Goal: Task Accomplishment & Management: Complete application form

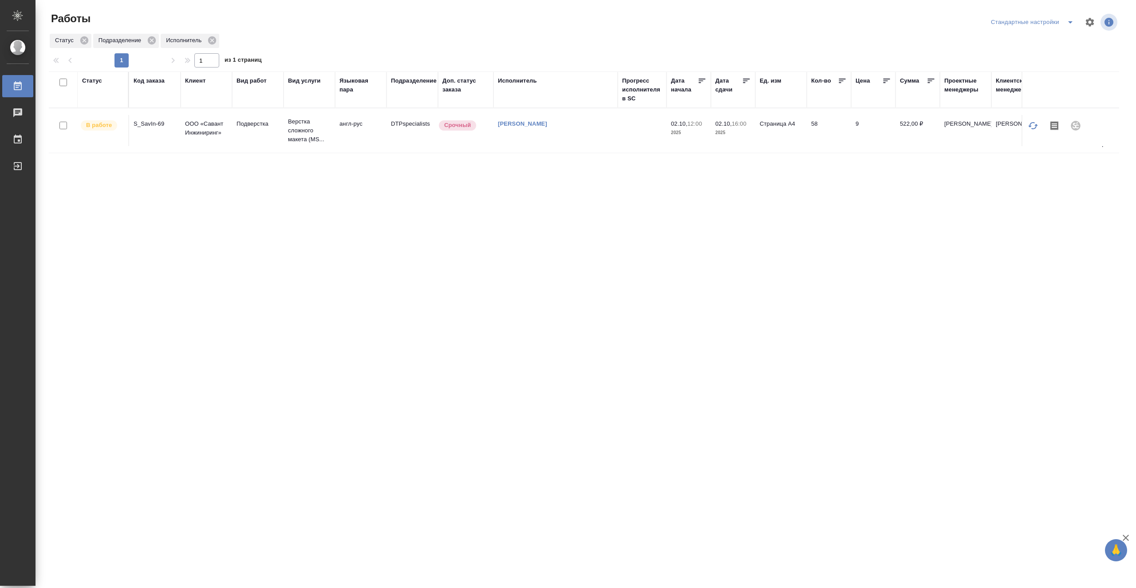
click at [394, 145] on td "DTPspecialists" at bounding box center [412, 130] width 51 height 31
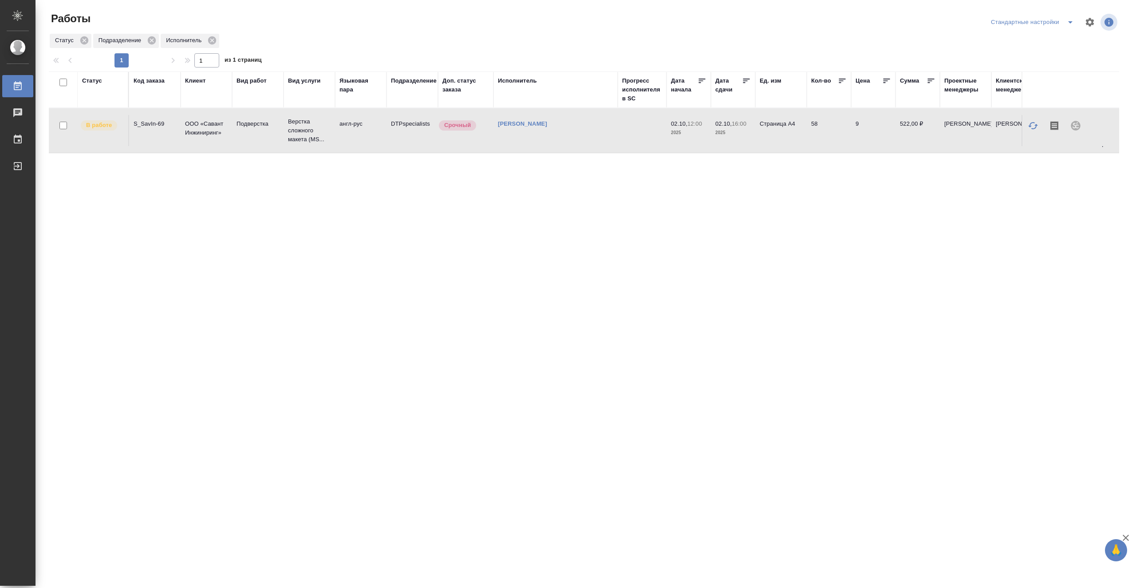
click at [394, 145] on td "DTPspecialists" at bounding box center [412, 130] width 51 height 31
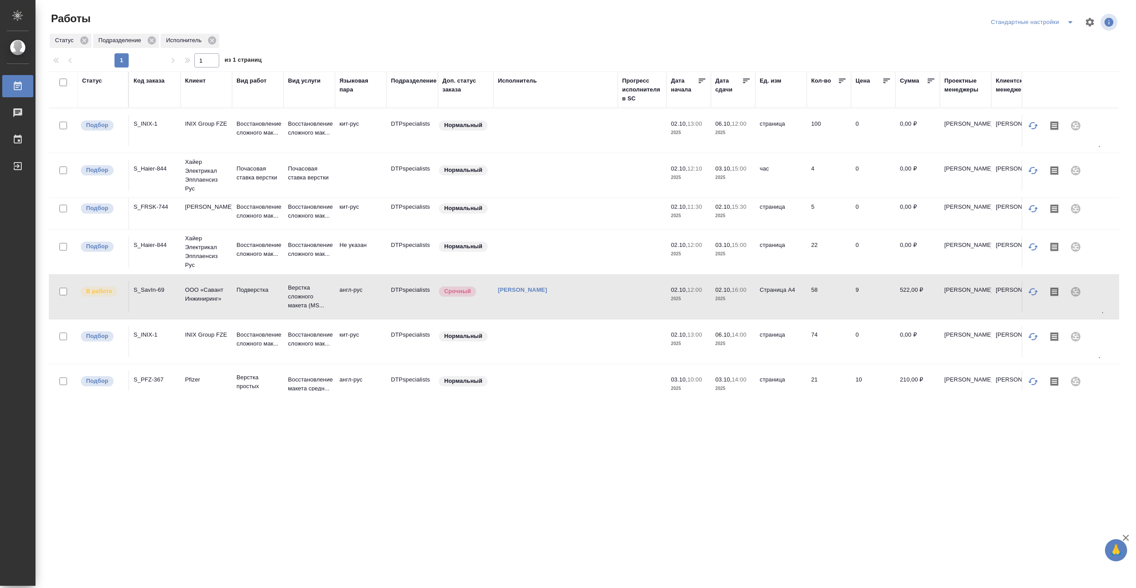
click at [618, 134] on td at bounding box center [642, 130] width 49 height 31
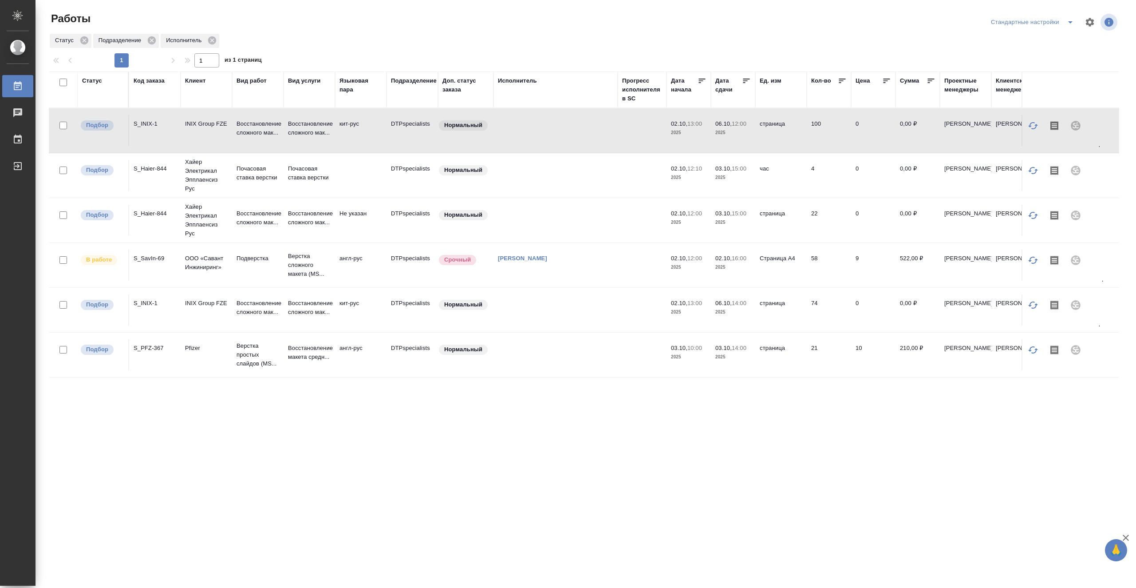
click at [744, 80] on icon at bounding box center [746, 80] width 9 height 9
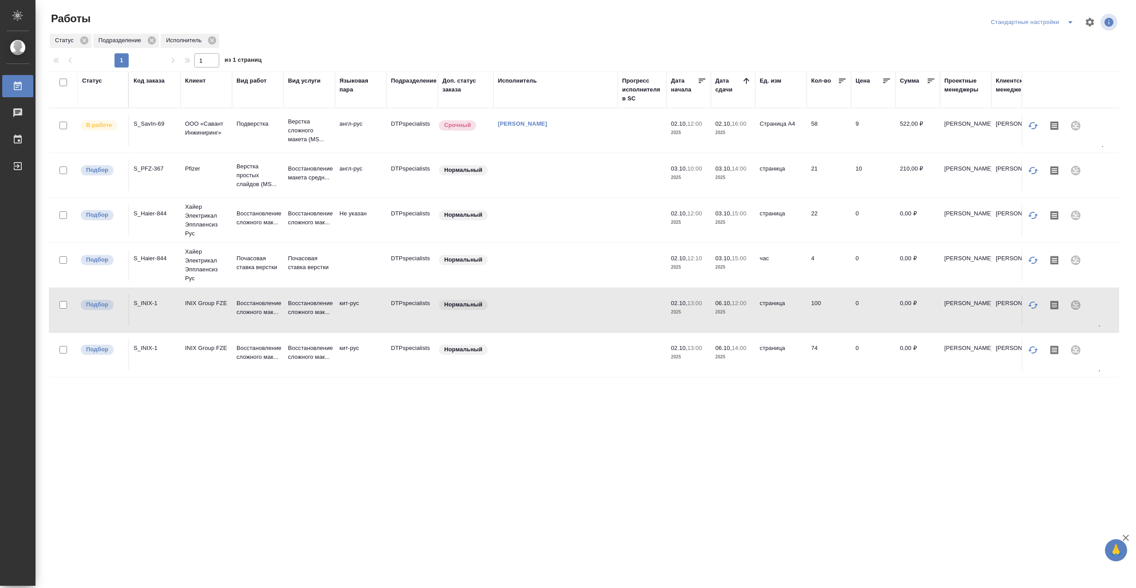
click at [580, 353] on td at bounding box center [556, 354] width 124 height 31
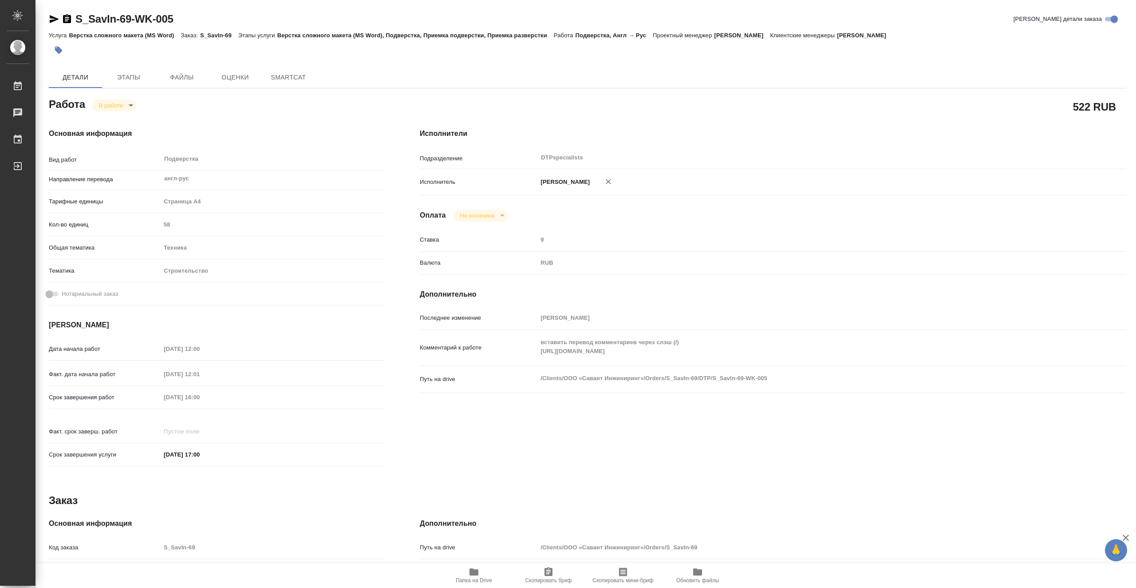
type textarea "x"
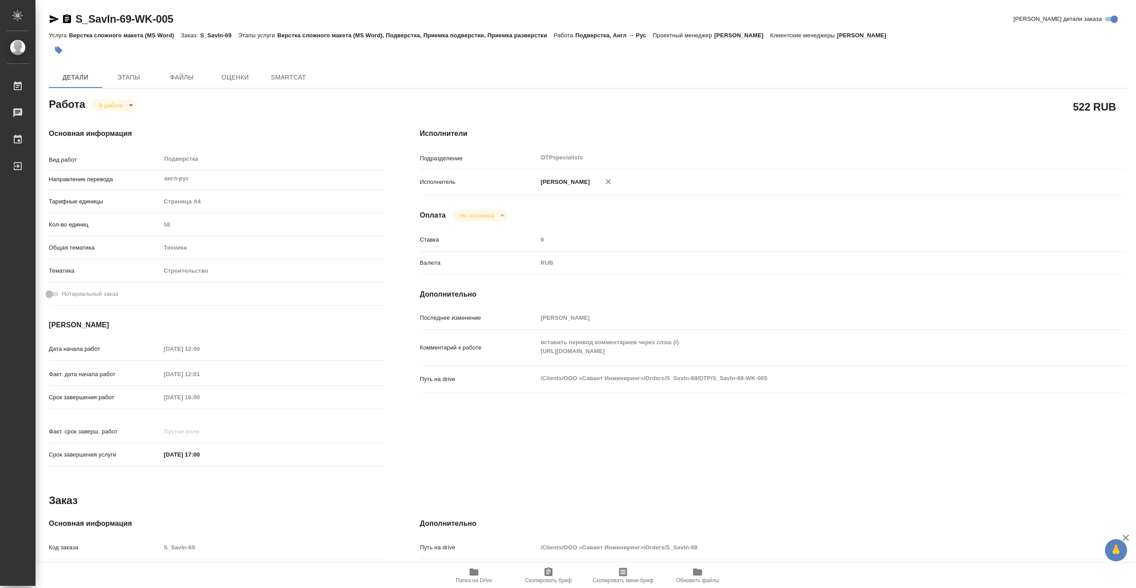
type textarea "x"
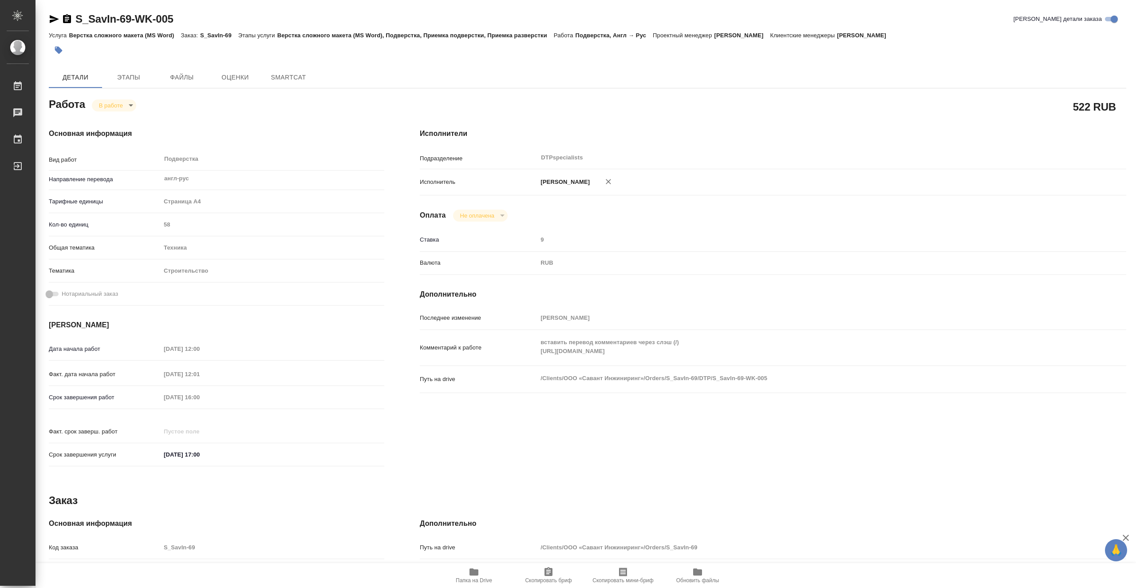
type textarea "x"
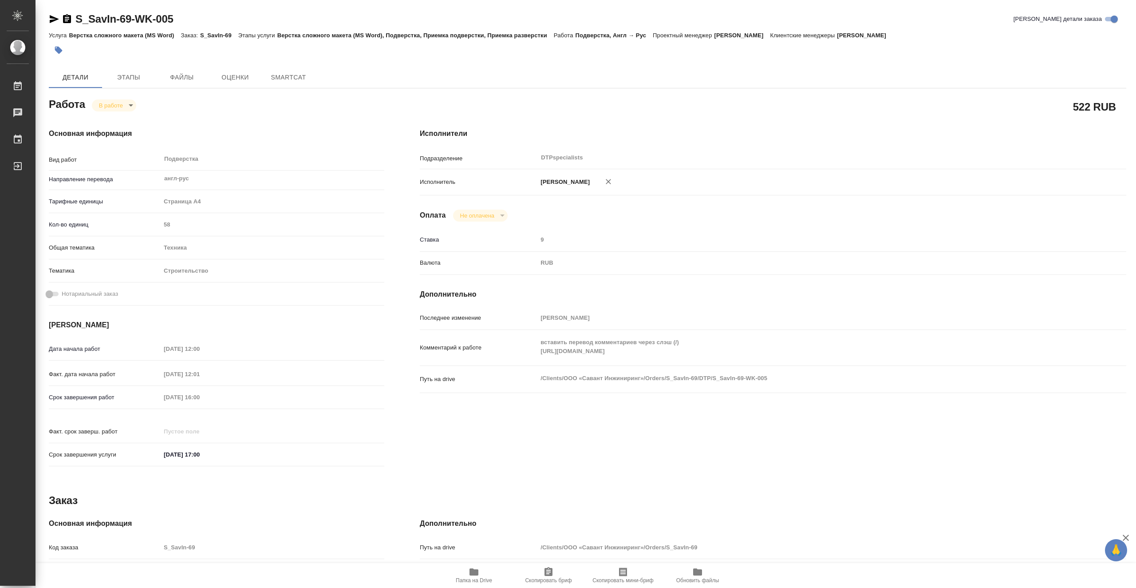
type textarea "x"
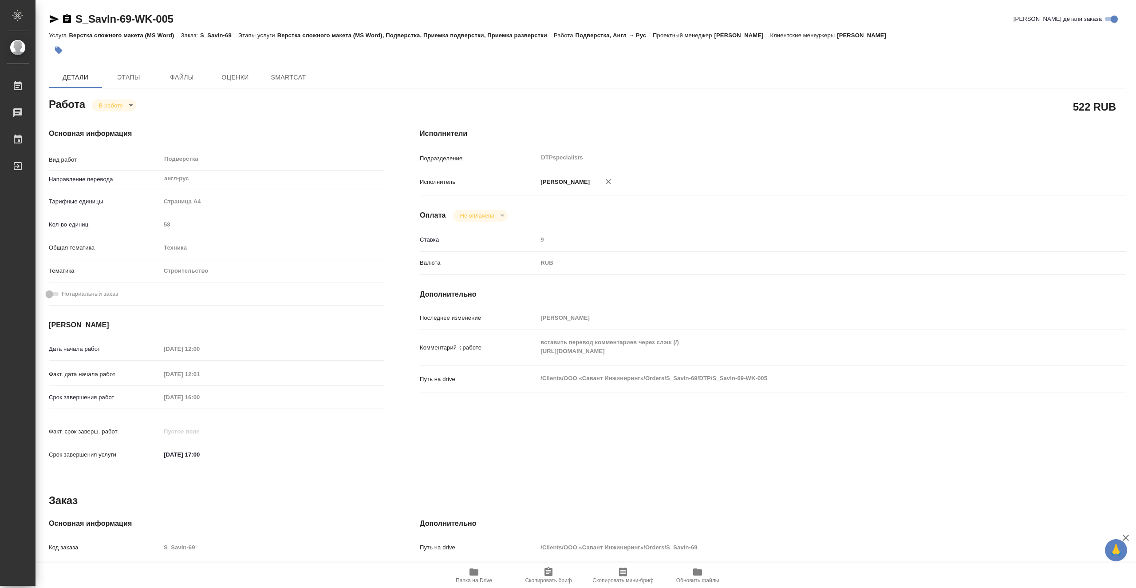
type textarea "x"
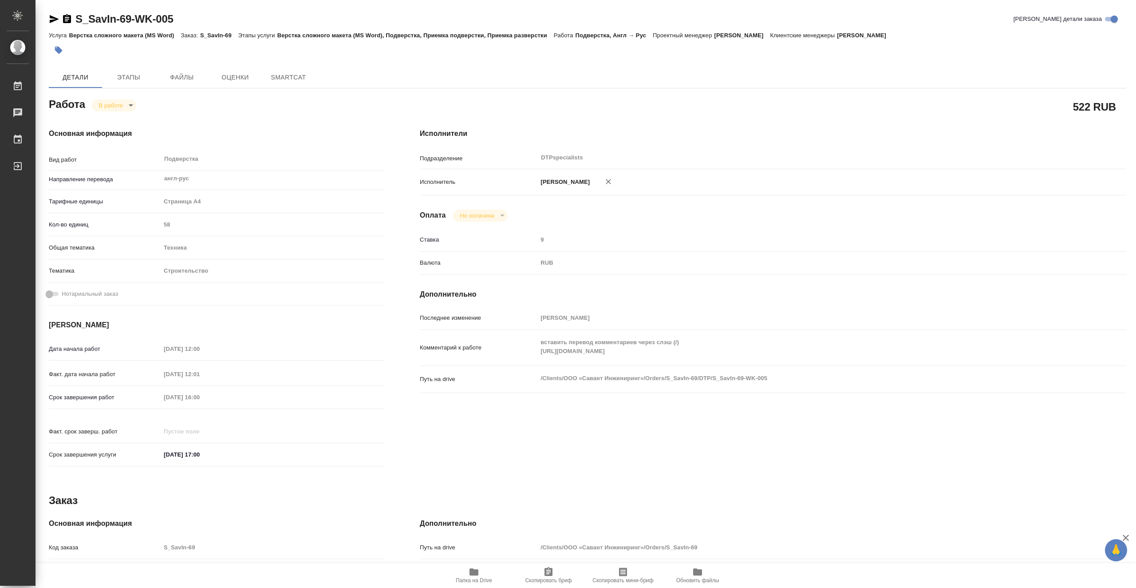
type textarea "x"
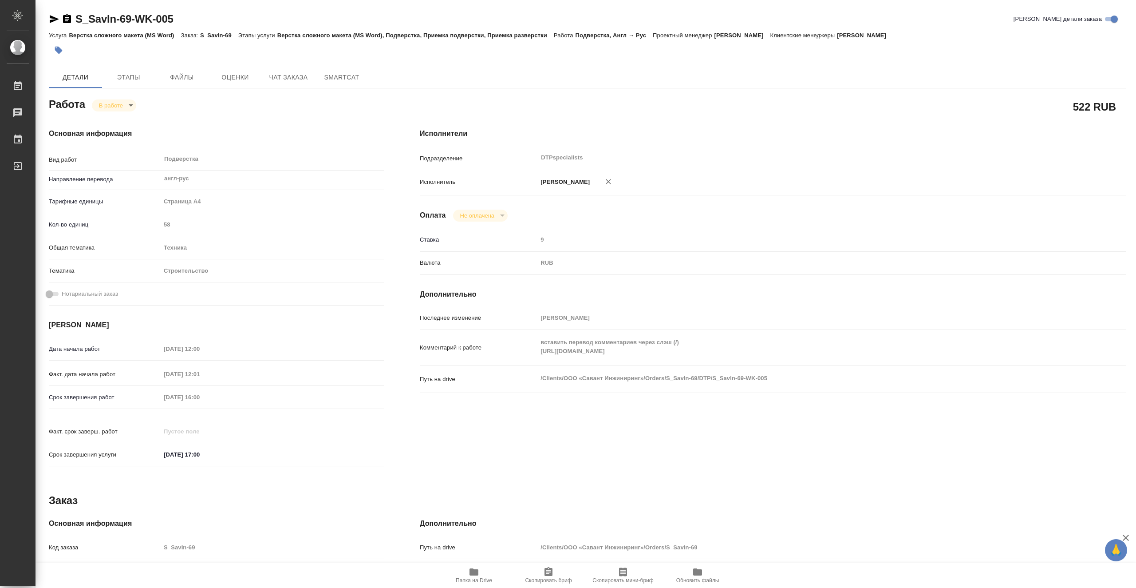
type textarea "x"
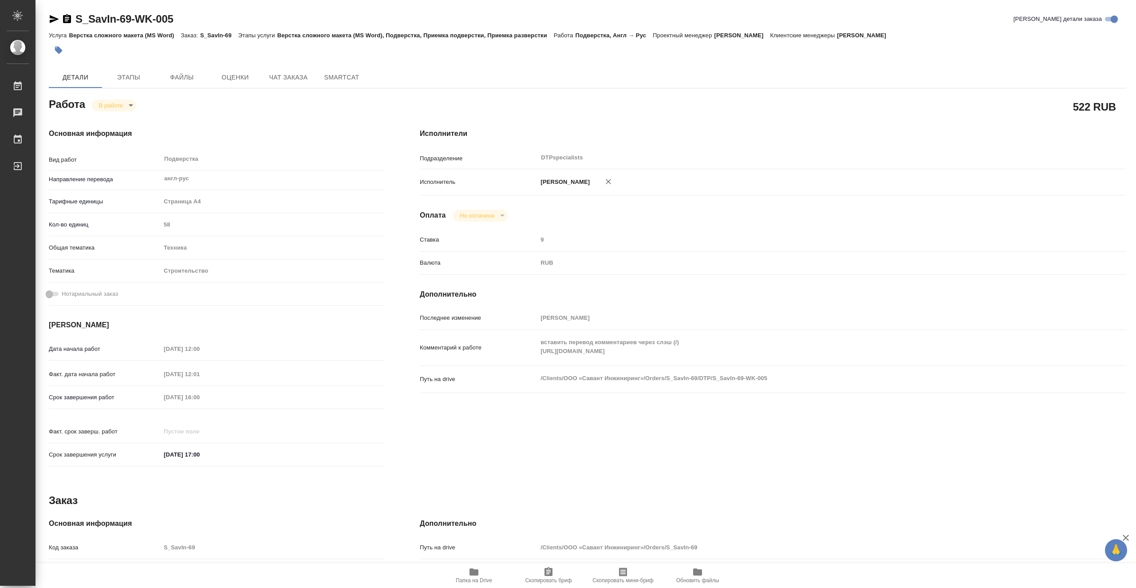
type textarea "x"
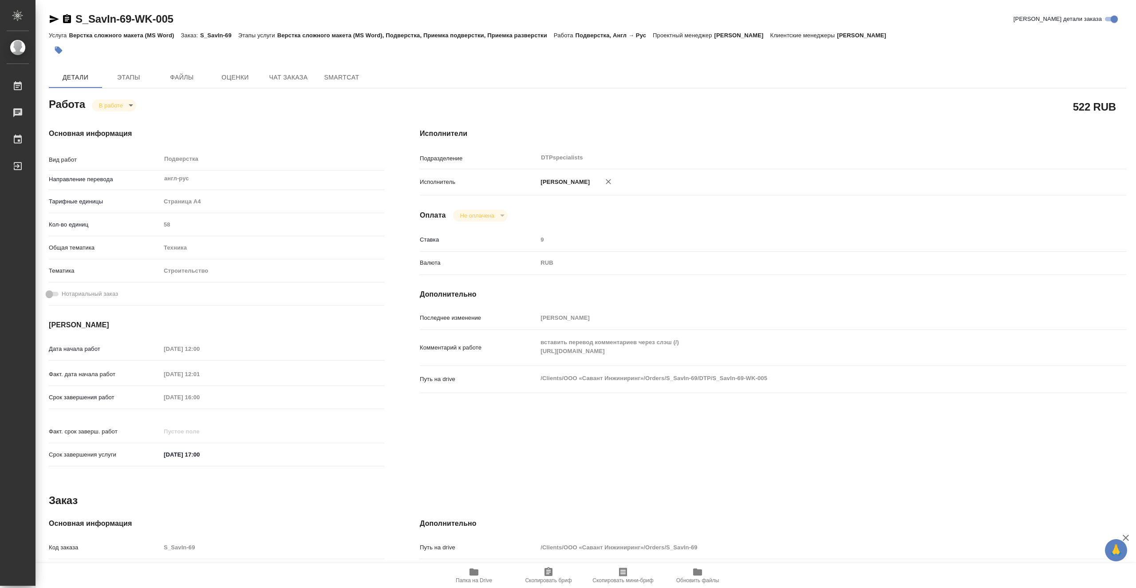
click at [476, 578] on span "Папка на Drive" at bounding box center [474, 580] width 36 height 6
drag, startPoint x: 182, startPoint y: 19, endPoint x: 77, endPoint y: 14, distance: 105.3
click at [78, 14] on div "S_SavIn-69-WK-005 Кратко детали заказа" at bounding box center [588, 19] width 1078 height 14
copy link "S_SavIn-69-WK-005"
click at [139, 76] on span "Этапы" at bounding box center [128, 77] width 43 height 11
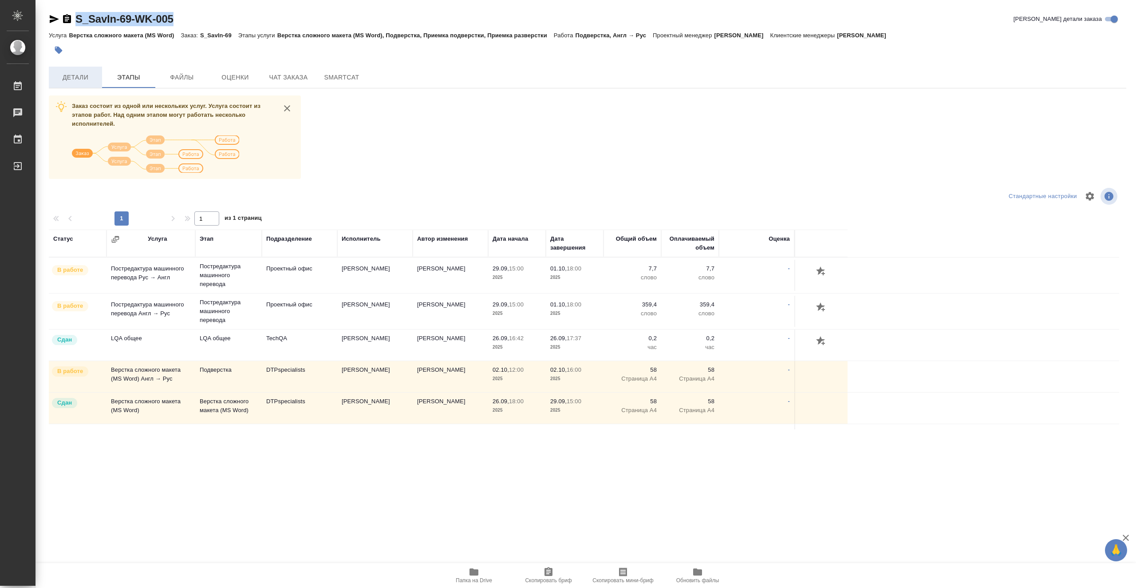
click at [65, 72] on span "Детали" at bounding box center [75, 77] width 43 height 11
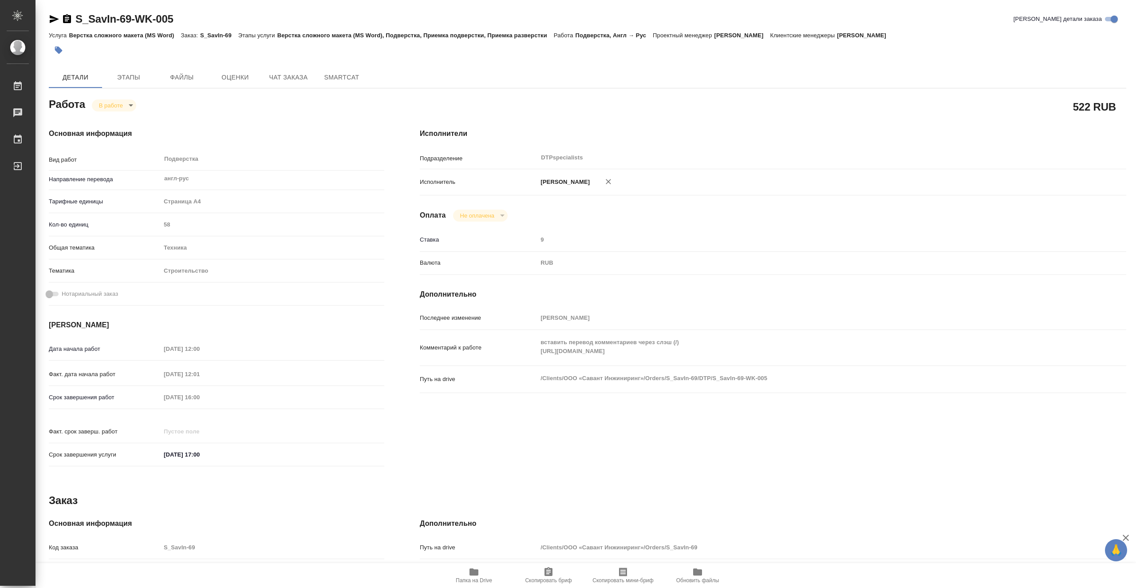
type textarea "x"
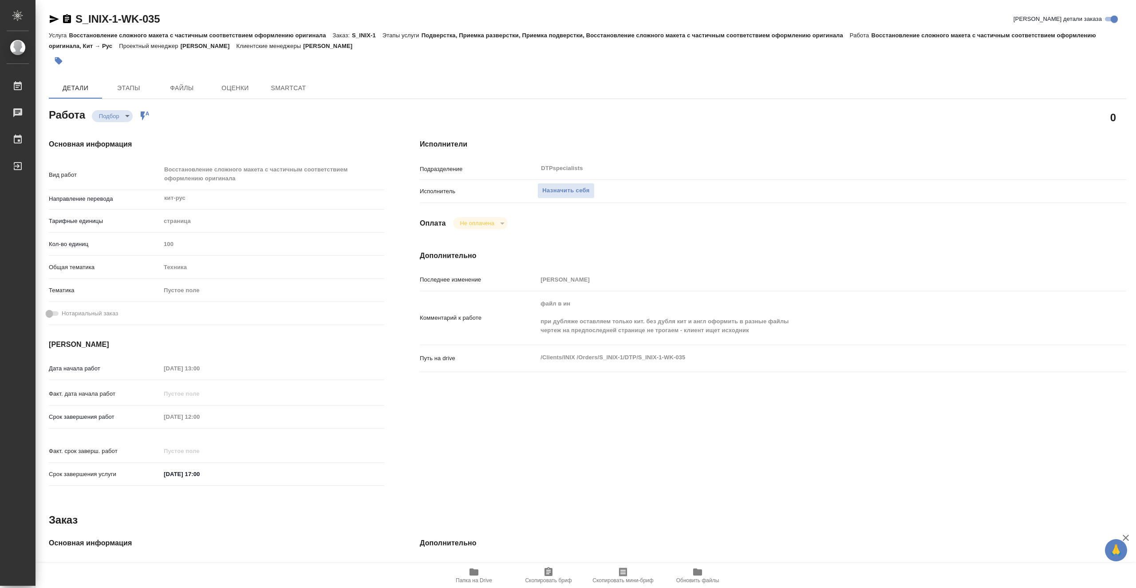
type textarea "x"
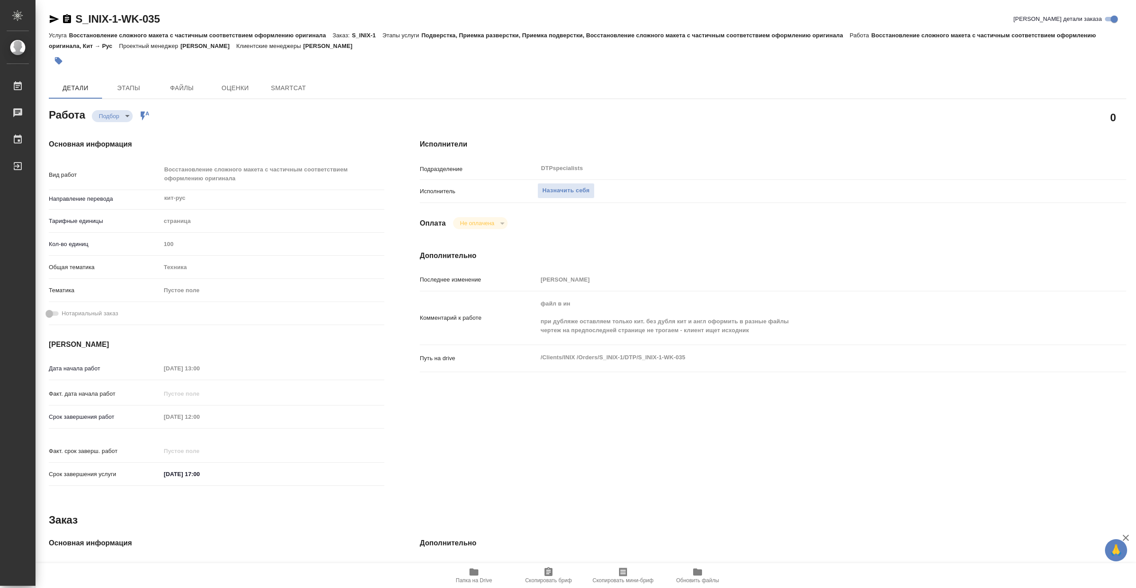
type textarea "x"
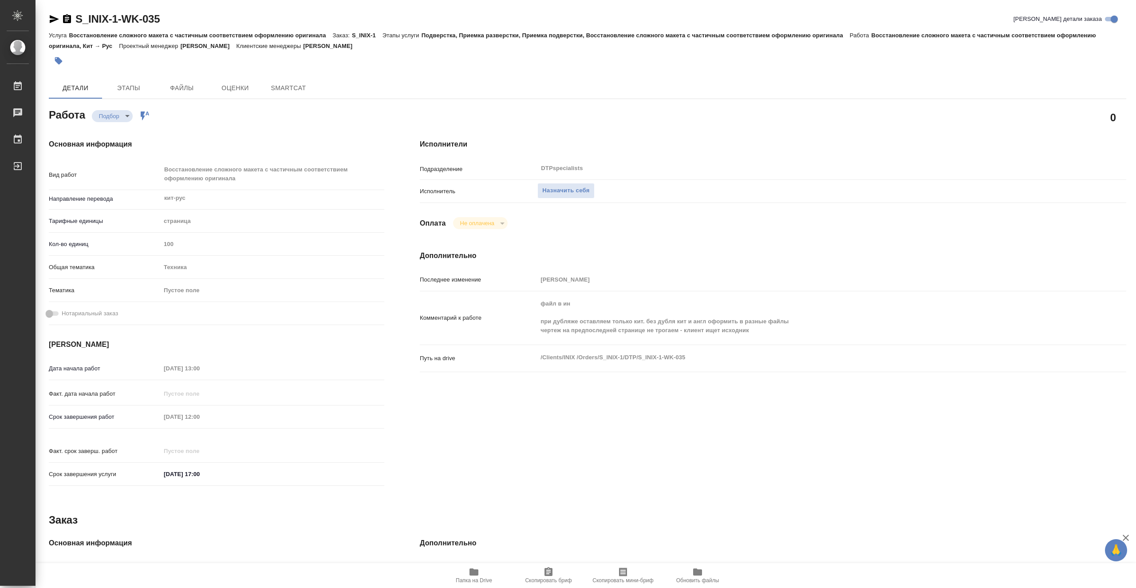
type textarea "x"
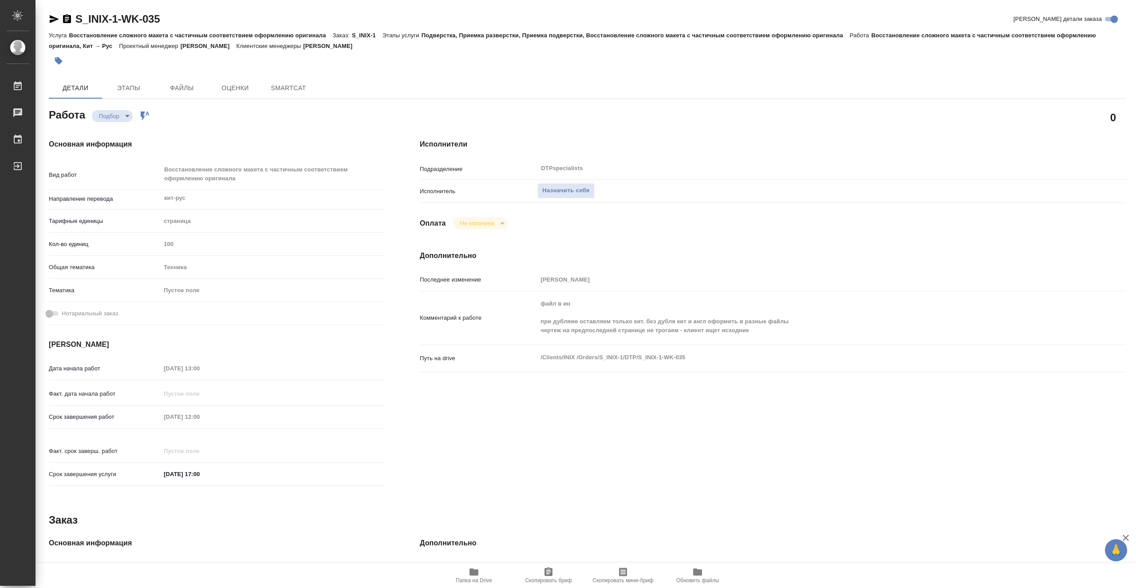
type textarea "x"
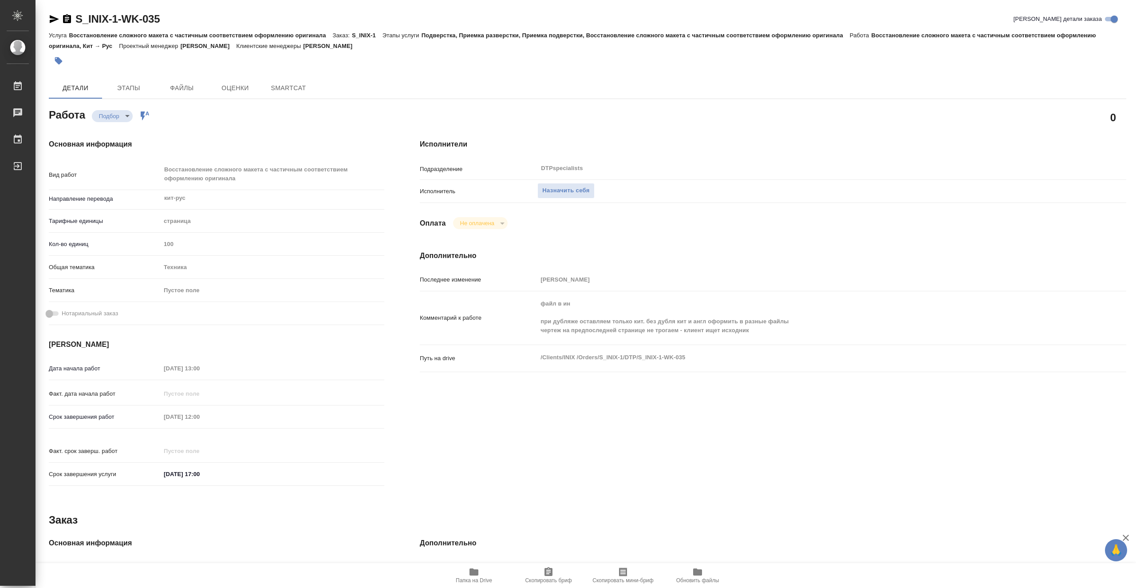
type textarea "x"
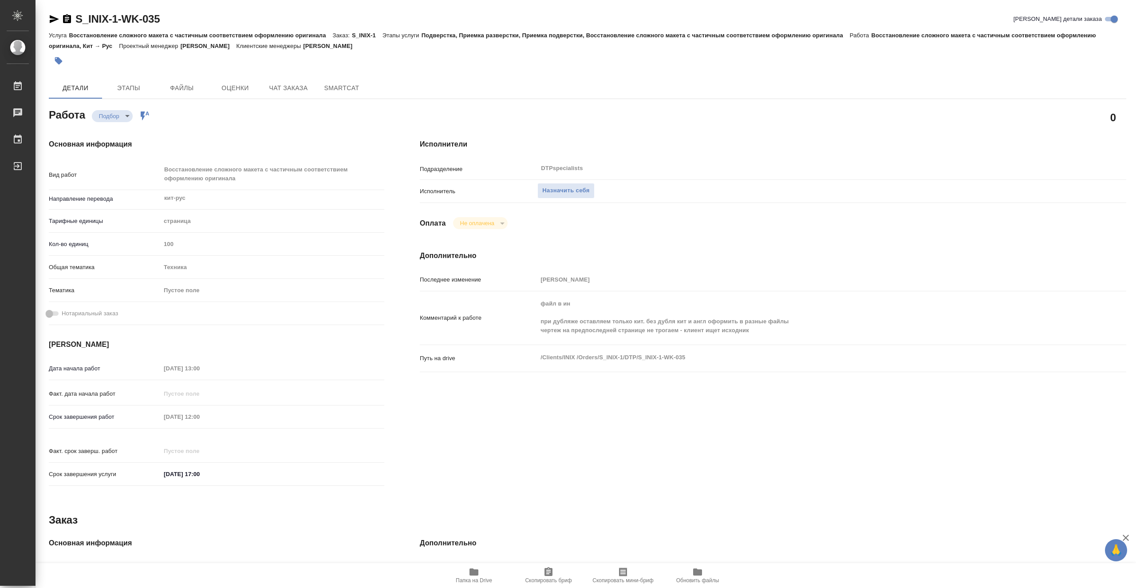
type textarea "x"
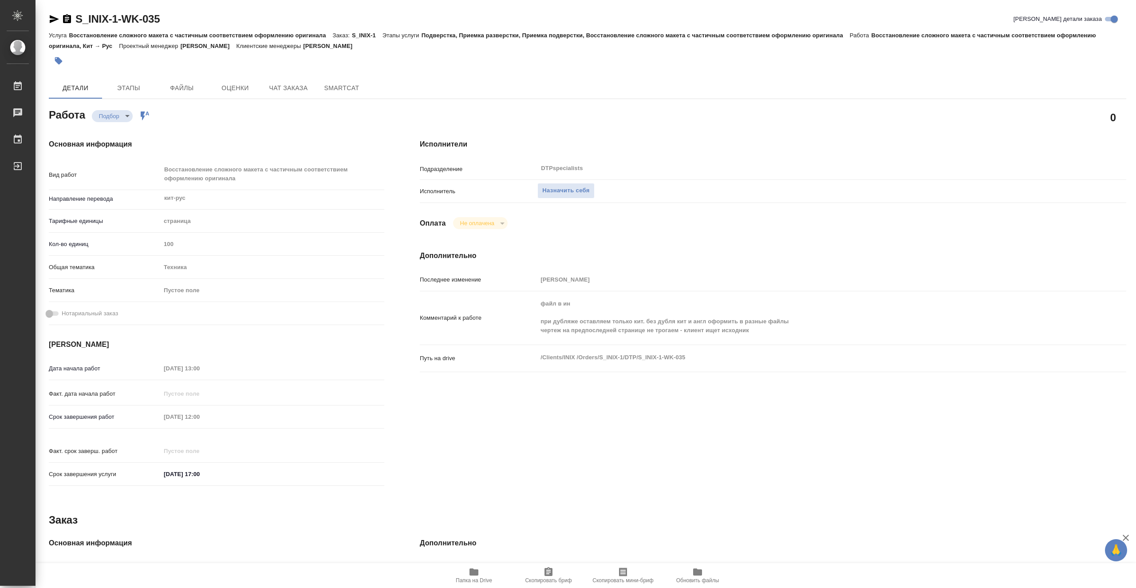
type textarea "x"
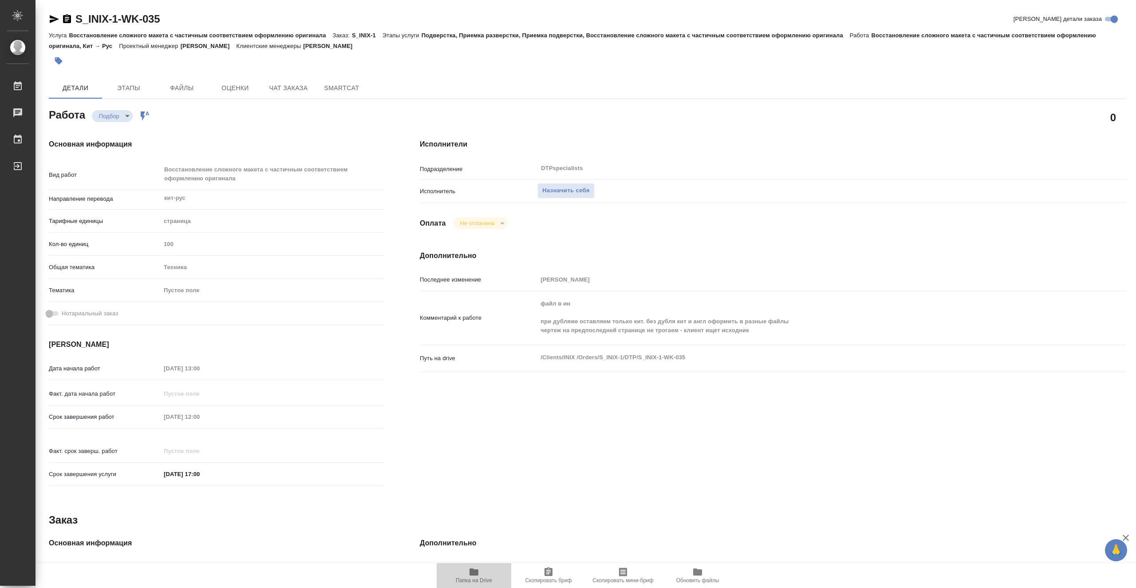
click at [469, 577] on span "Папка на Drive" at bounding box center [474, 580] width 36 height 6
click at [146, 88] on span "Этапы" at bounding box center [128, 88] width 43 height 11
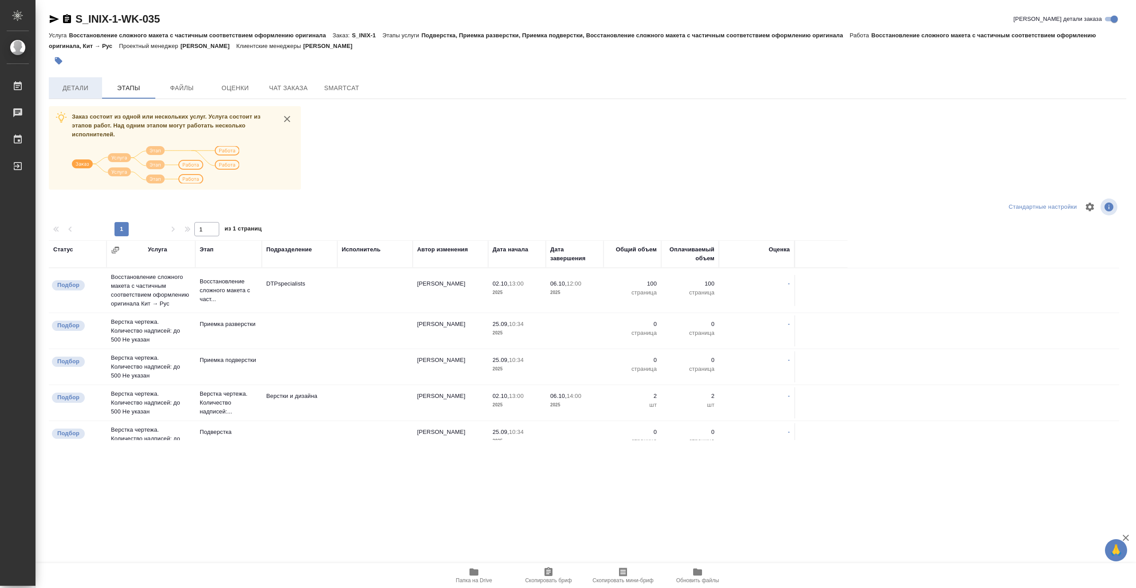
click at [63, 83] on span "Детали" at bounding box center [75, 88] width 43 height 11
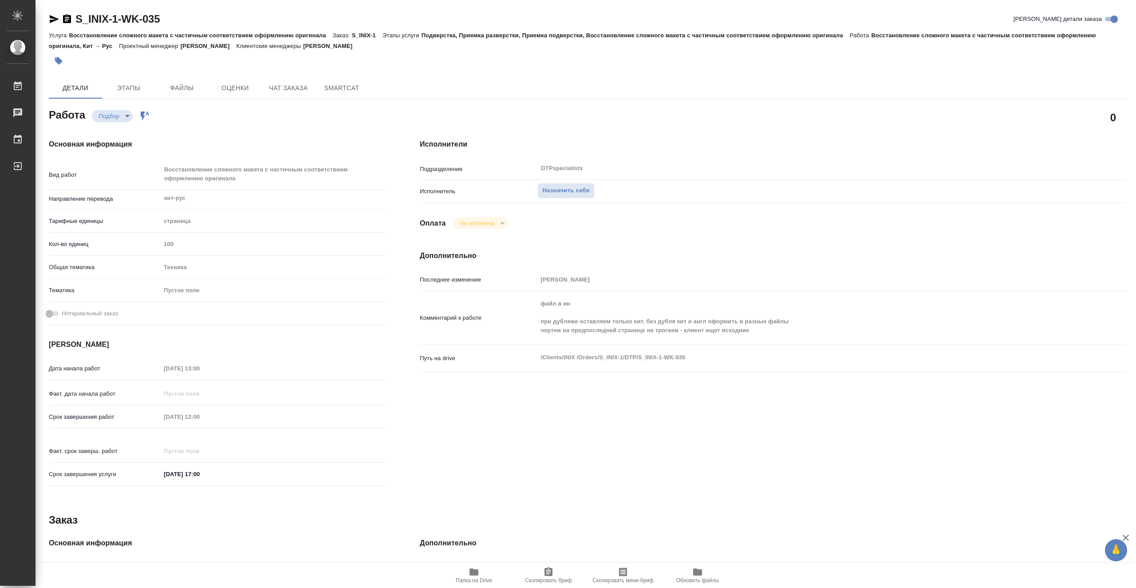
type textarea "x"
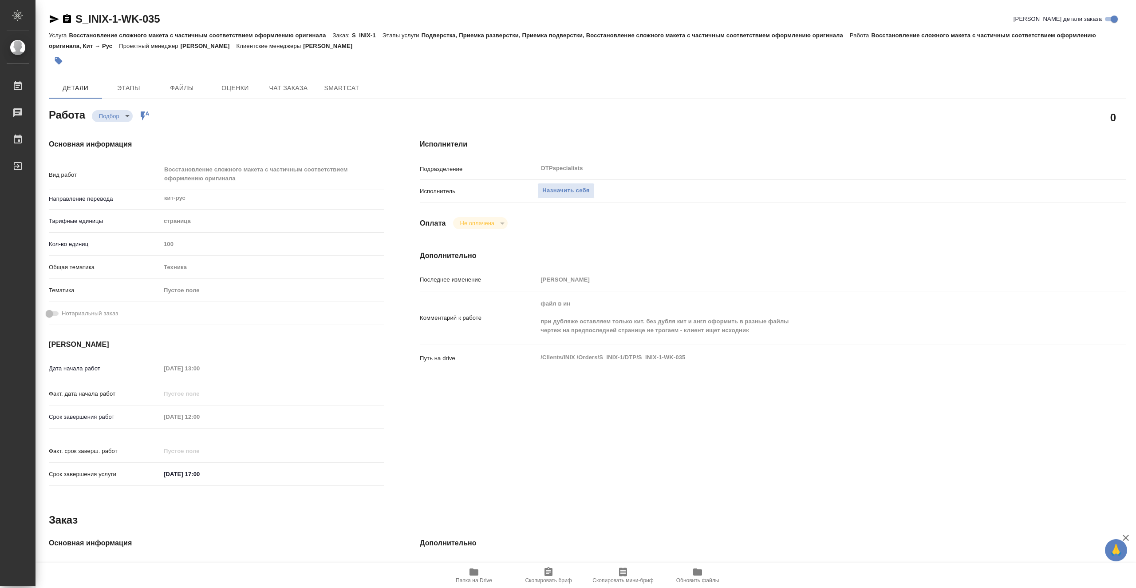
type textarea "x"
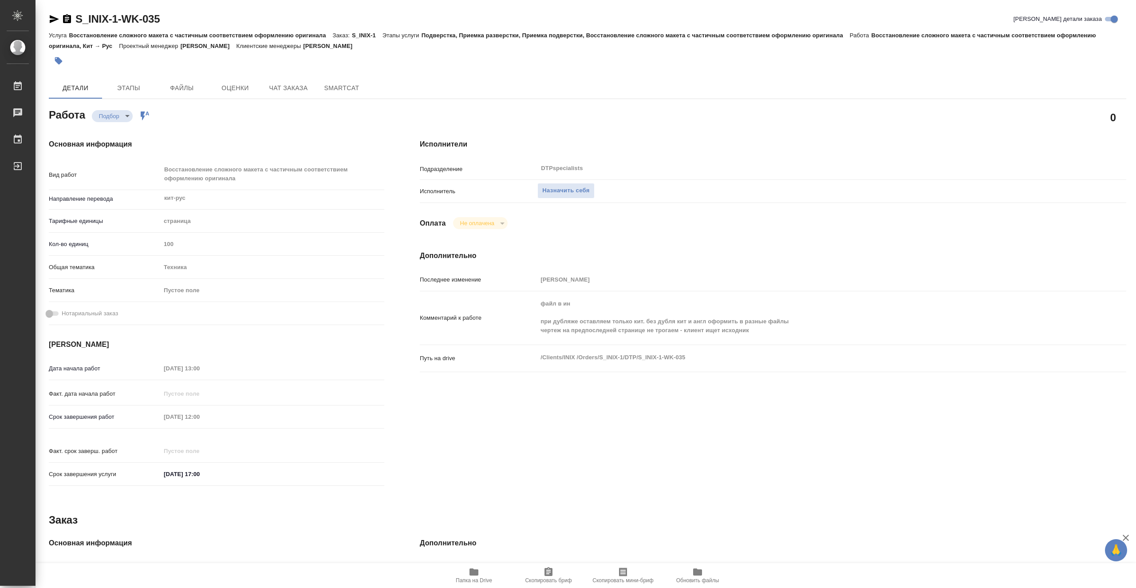
type textarea "x"
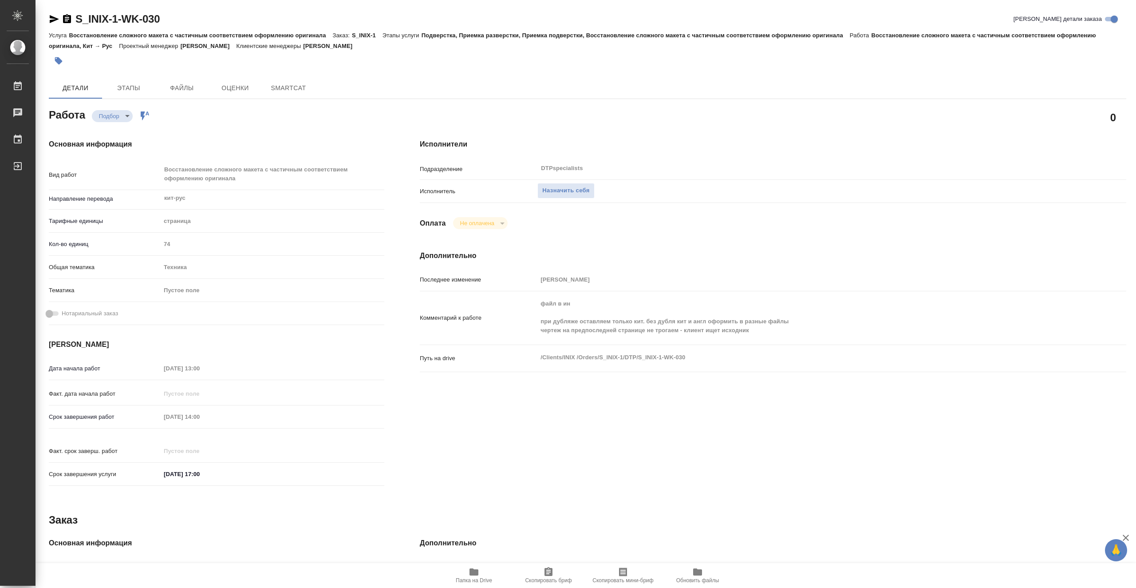
type textarea "x"
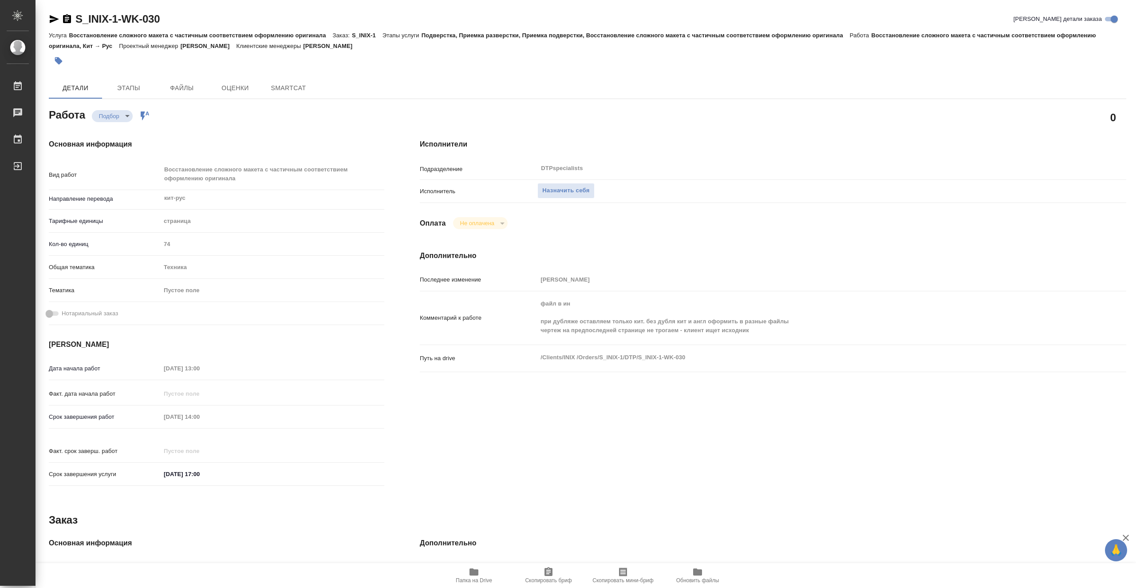
type textarea "x"
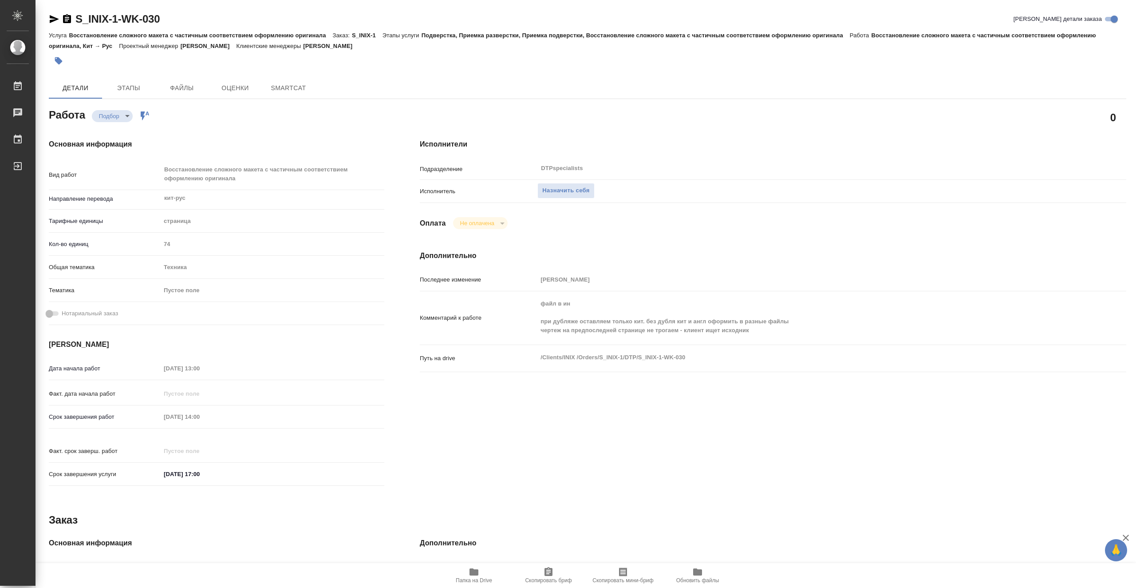
type textarea "x"
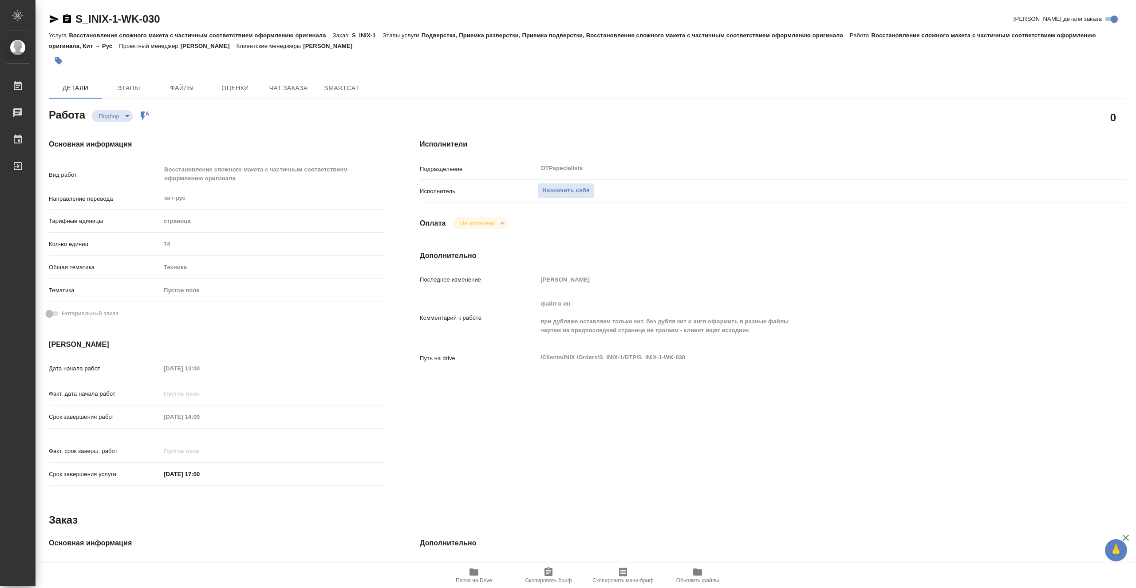
type textarea "x"
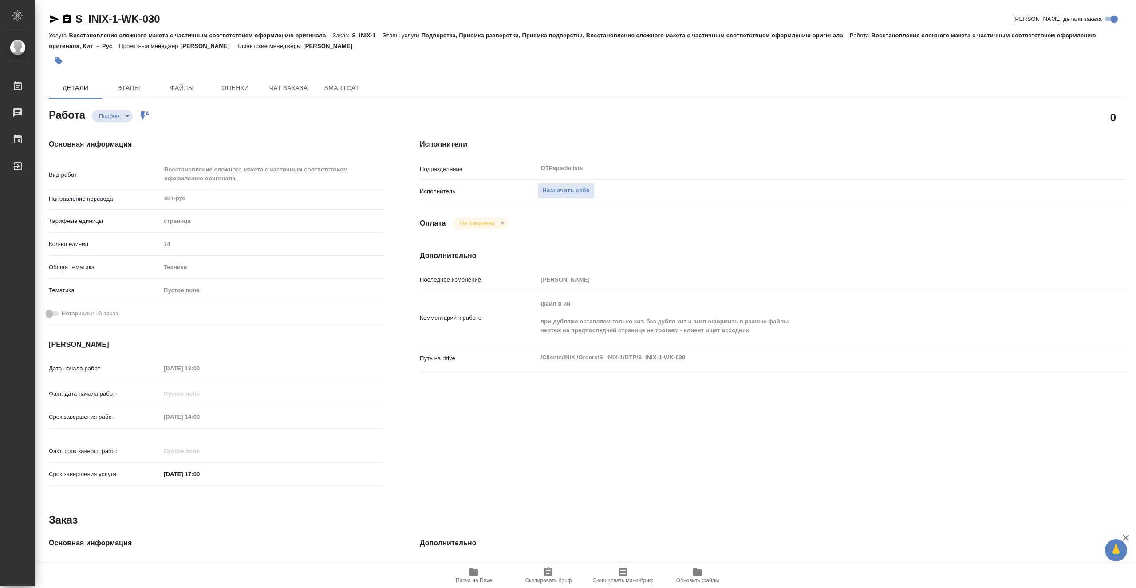
type textarea "x"
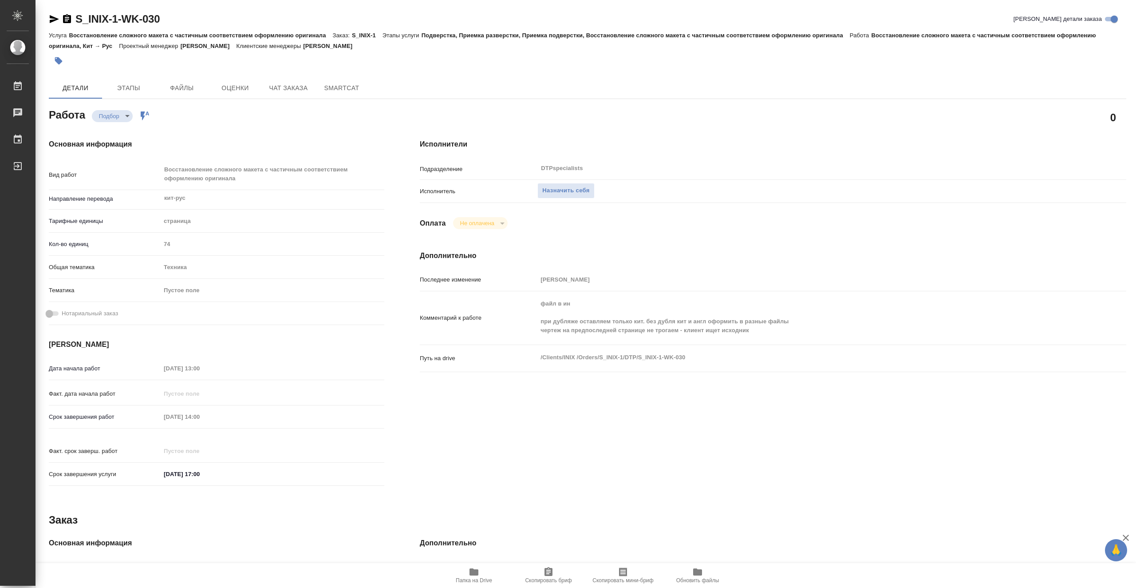
click at [469, 577] on span "Папка на Drive" at bounding box center [474, 580] width 36 height 6
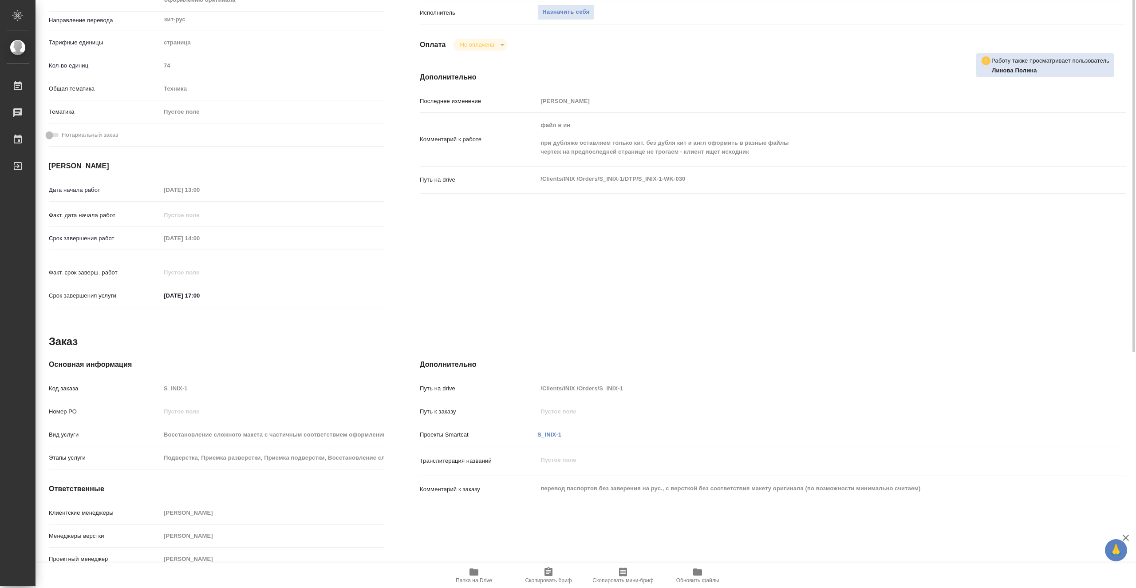
scroll to position [1, 0]
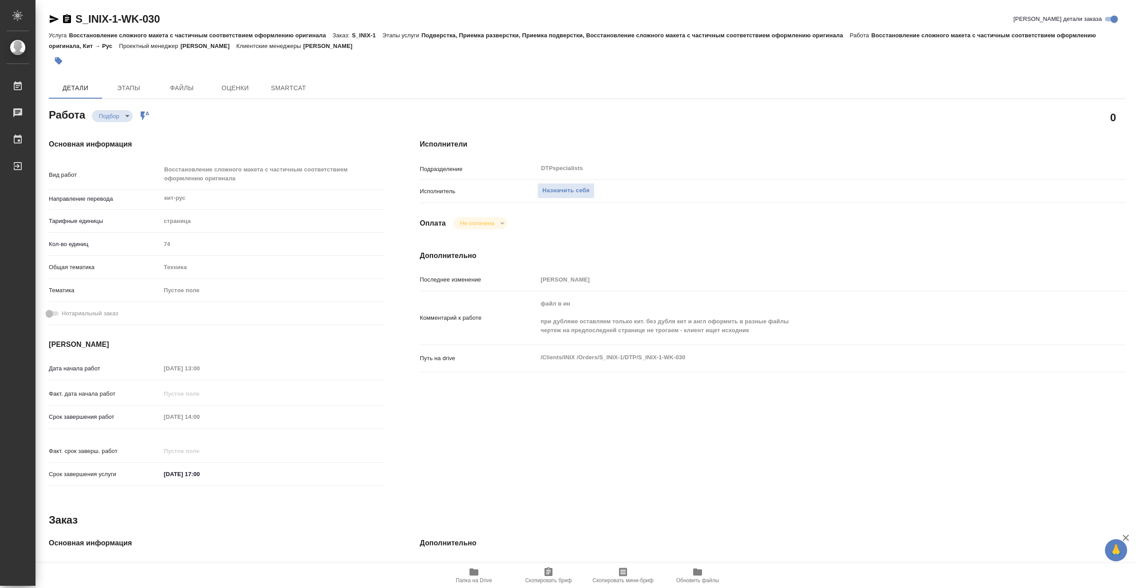
type textarea "x"
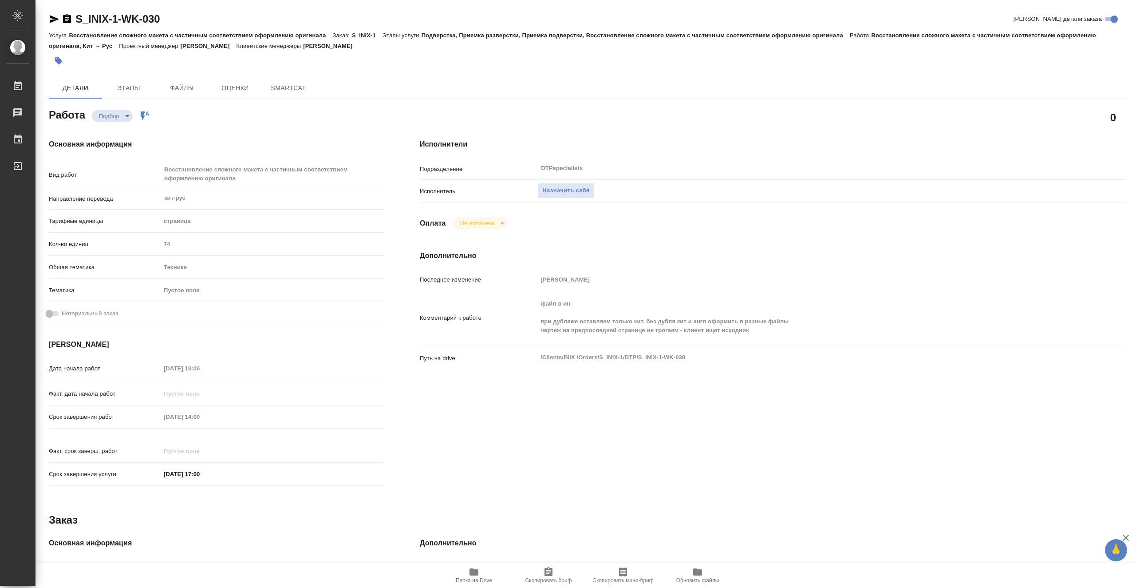
type textarea "x"
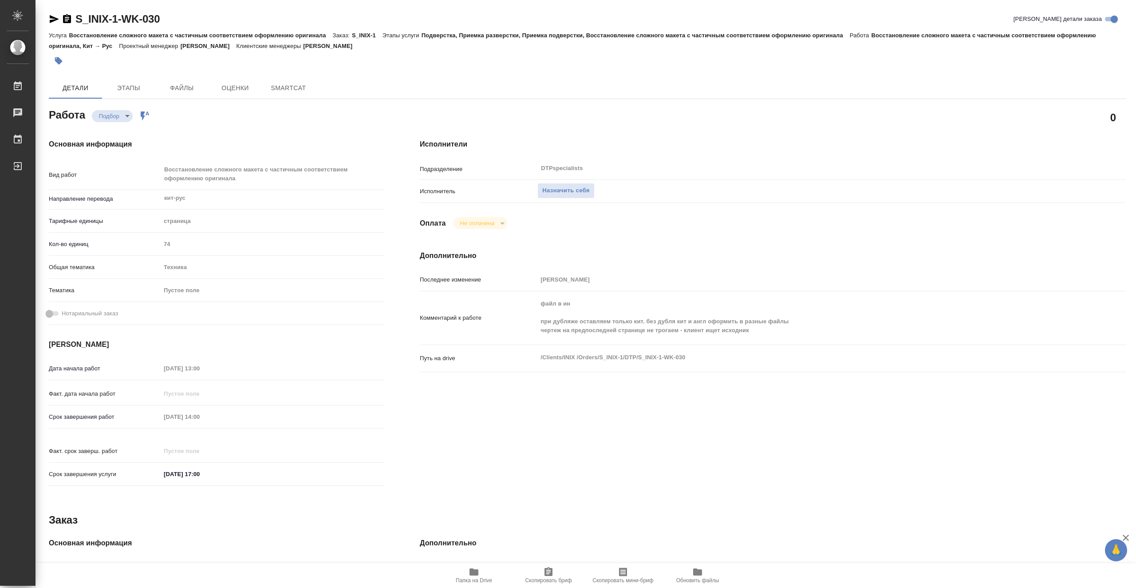
type textarea "x"
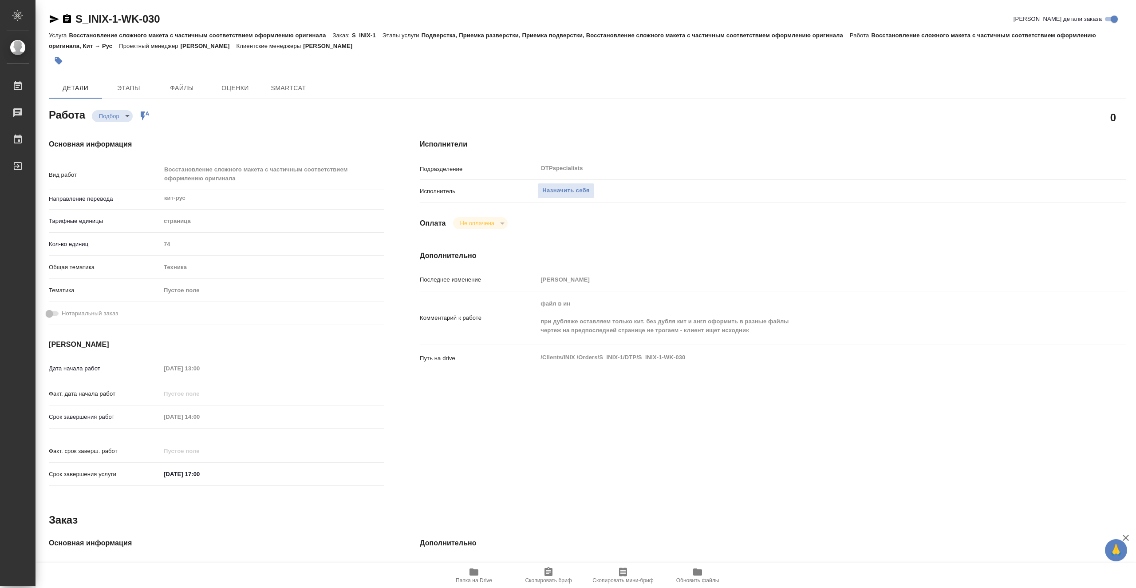
type textarea "x"
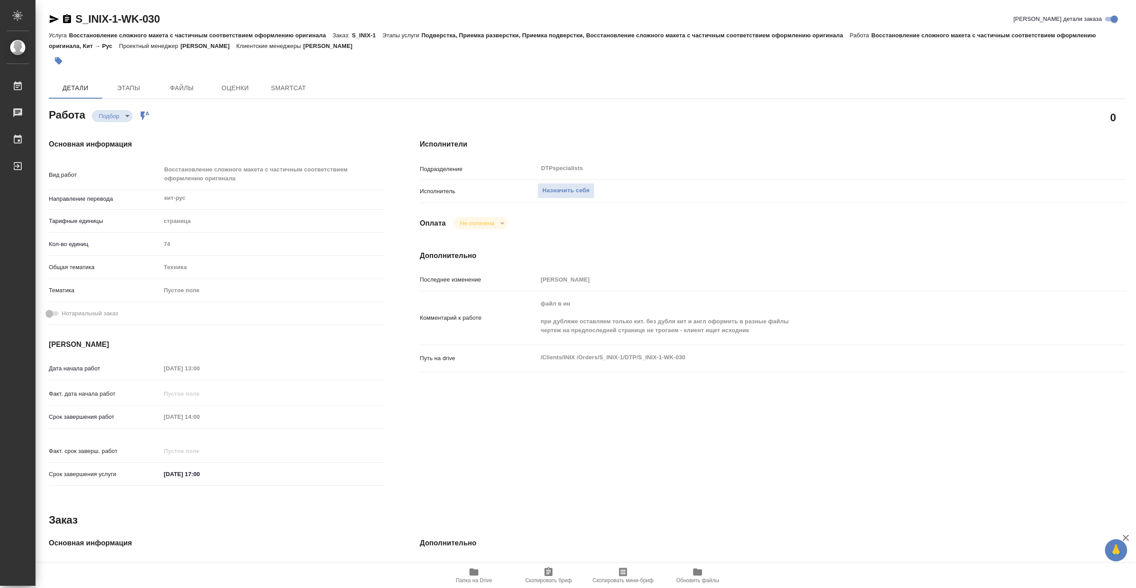
type textarea "x"
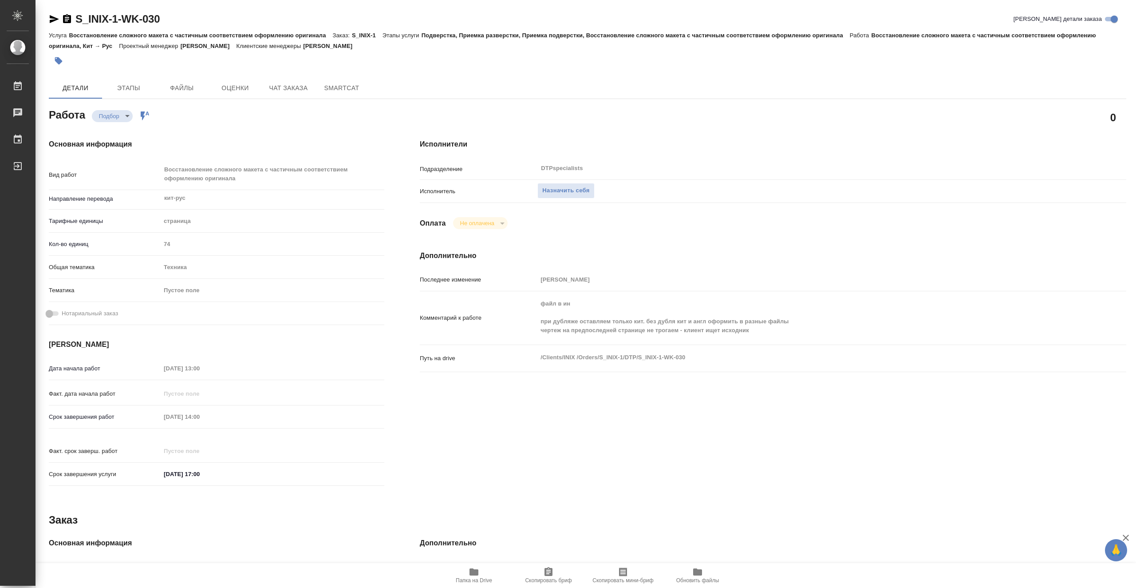
type textarea "x"
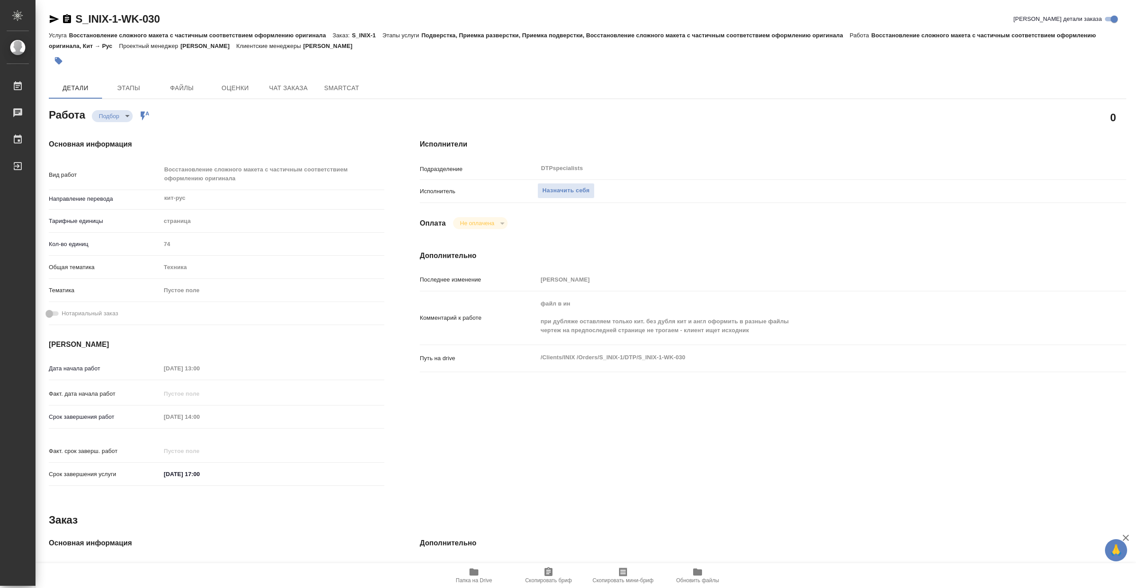
type textarea "x"
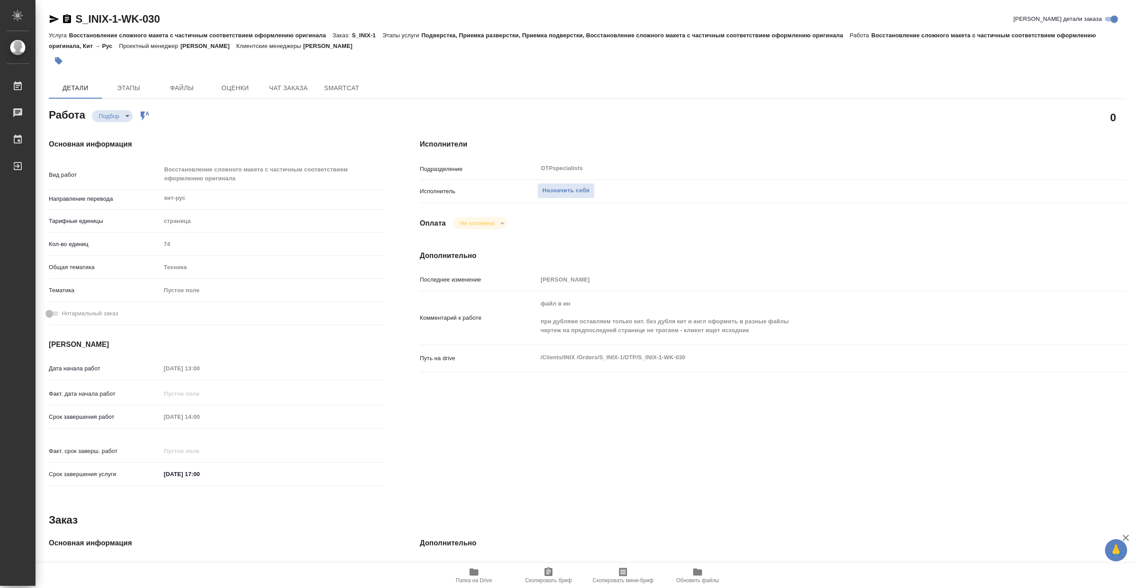
type textarea "x"
